Goal: Information Seeking & Learning: Check status

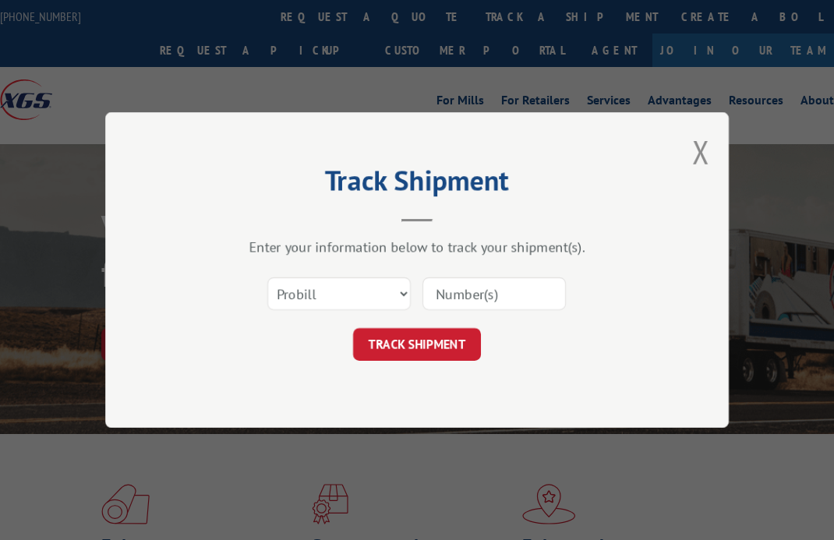
click at [469, 292] on input at bounding box center [494, 294] width 143 height 33
paste input "16584581"
type input "16584581"
click at [462, 341] on button "TRACK SHIPMENT" at bounding box center [417, 344] width 128 height 33
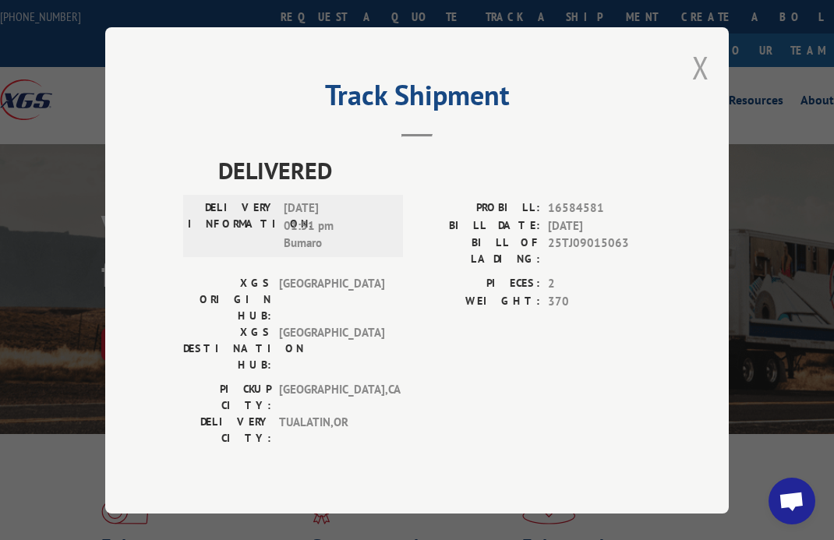
click at [699, 88] on button "Close modal" at bounding box center [700, 67] width 17 height 41
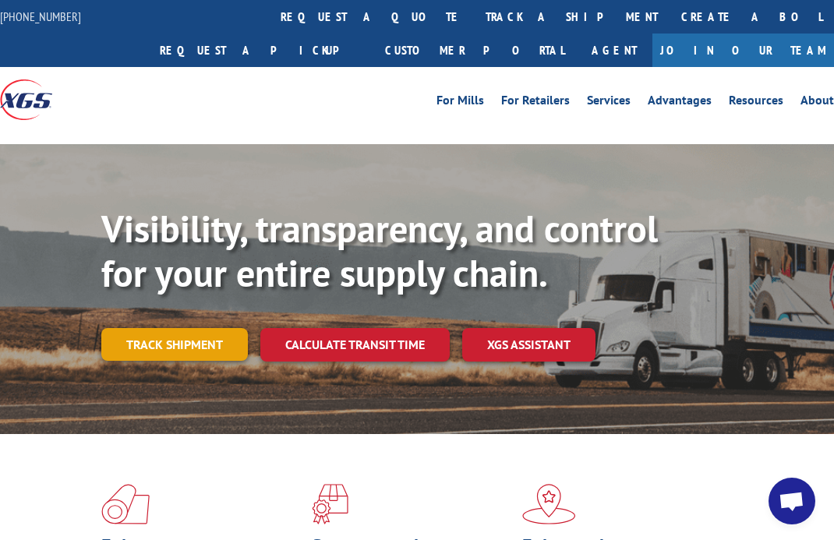
click at [172, 348] on link "Track shipment" at bounding box center [174, 344] width 147 height 33
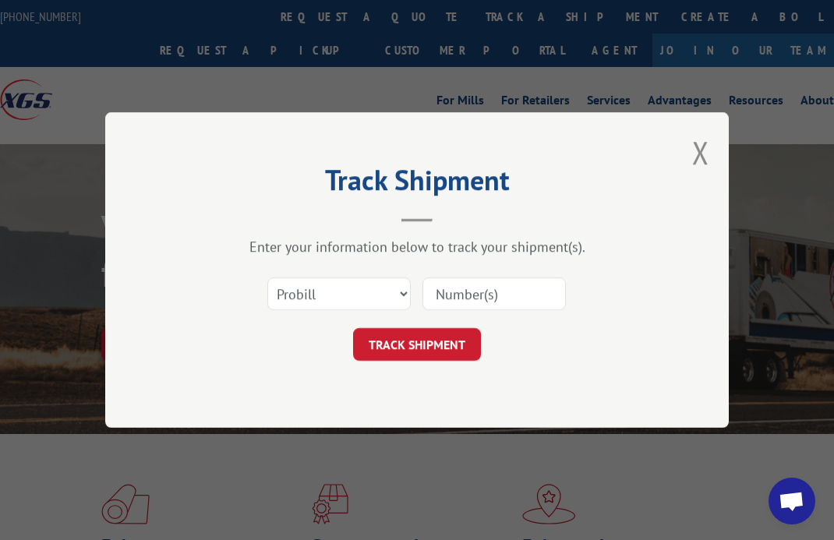
click at [464, 294] on input at bounding box center [494, 294] width 143 height 33
paste input "16584569"
type input "16584569"
click at [435, 349] on button "TRACK SHIPMENT" at bounding box center [417, 344] width 128 height 33
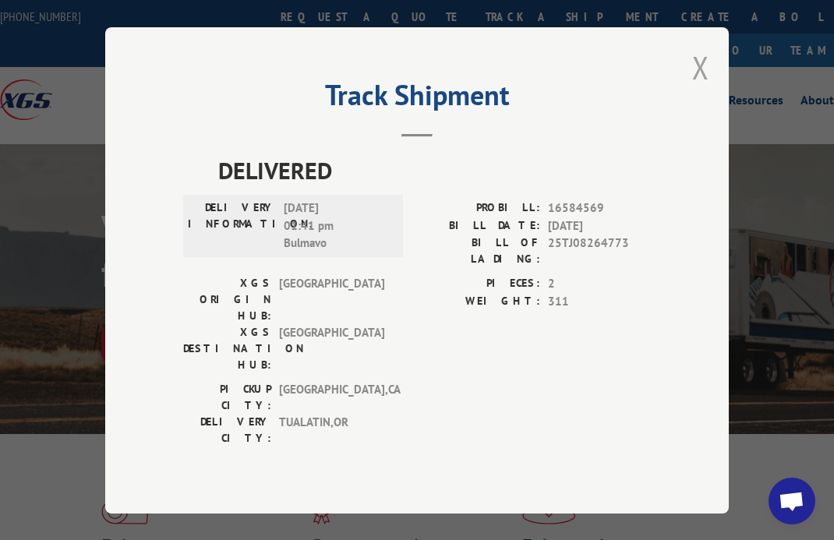
click at [701, 88] on button "Close modal" at bounding box center [700, 67] width 17 height 41
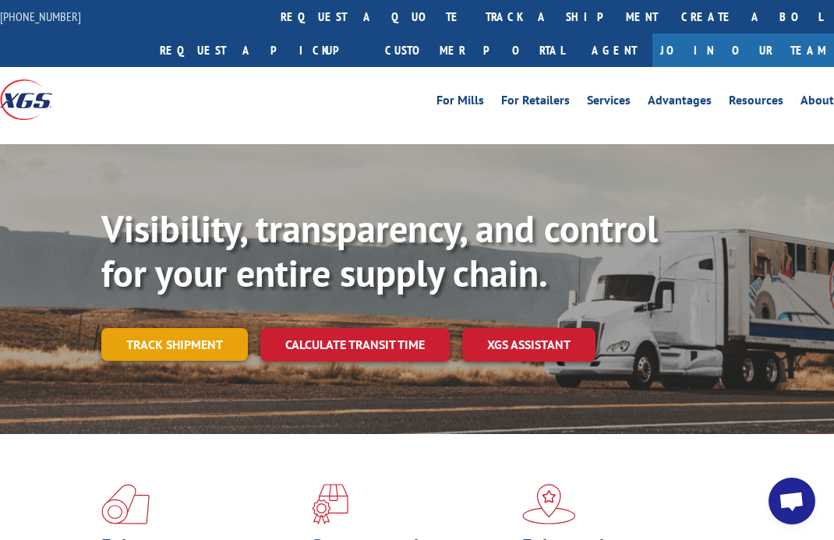
click at [146, 353] on link "Track shipment" at bounding box center [174, 344] width 147 height 33
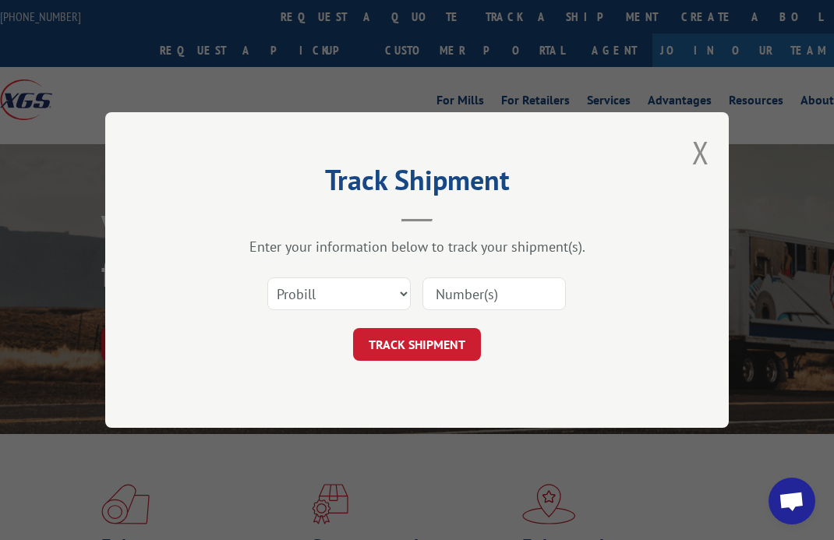
click at [446, 291] on input at bounding box center [494, 294] width 143 height 33
paste input "16584581"
type input "16584581"
click at [451, 340] on button "TRACK SHIPMENT" at bounding box center [417, 344] width 128 height 33
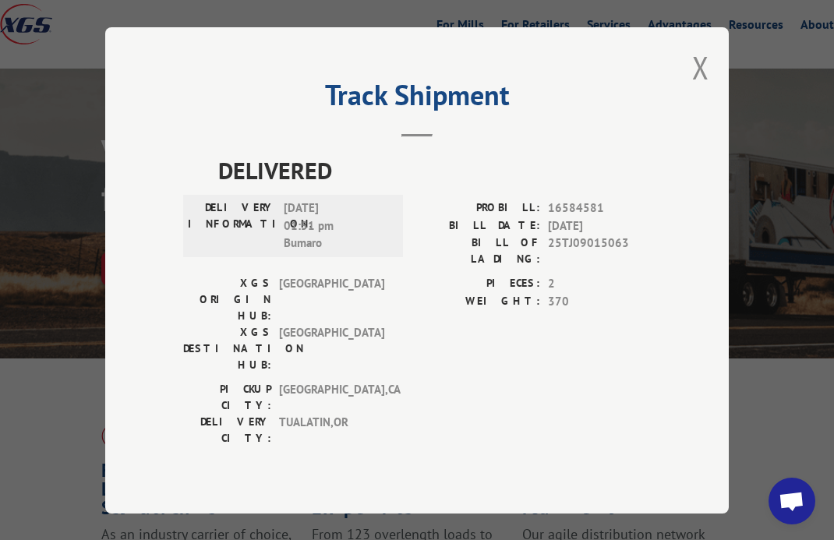
scroll to position [78, 0]
click at [695, 83] on button "Close modal" at bounding box center [700, 67] width 17 height 41
